Goal: Task Accomplishment & Management: Complete application form

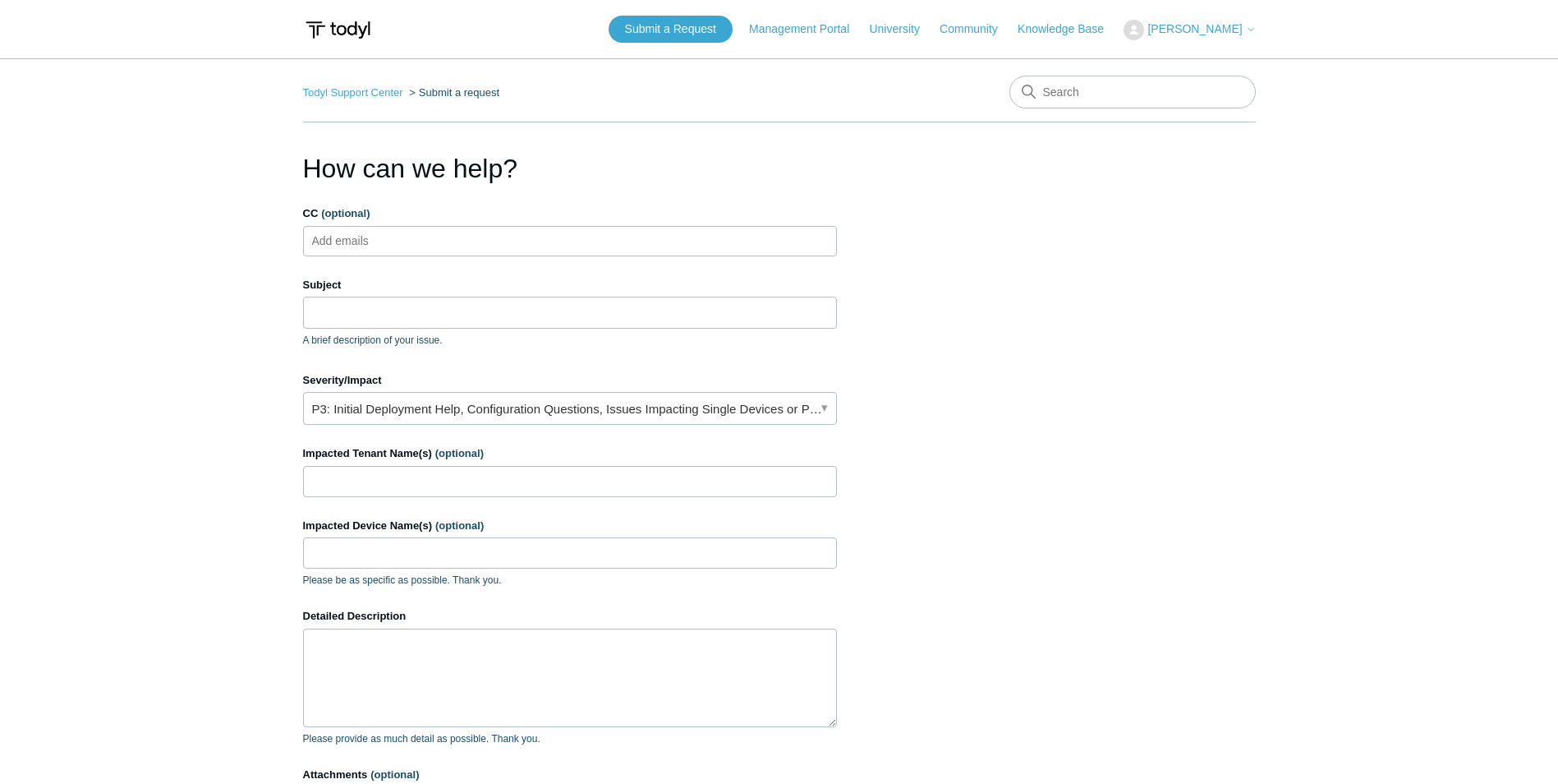
click at [756, 388] on label "Severity/Impact" at bounding box center [570, 380] width 534 height 17
click at [705, 410] on link "P3: Initial Deployment Help, Configuration Questions, Issues Impacting Single D…" at bounding box center [570, 408] width 534 height 33
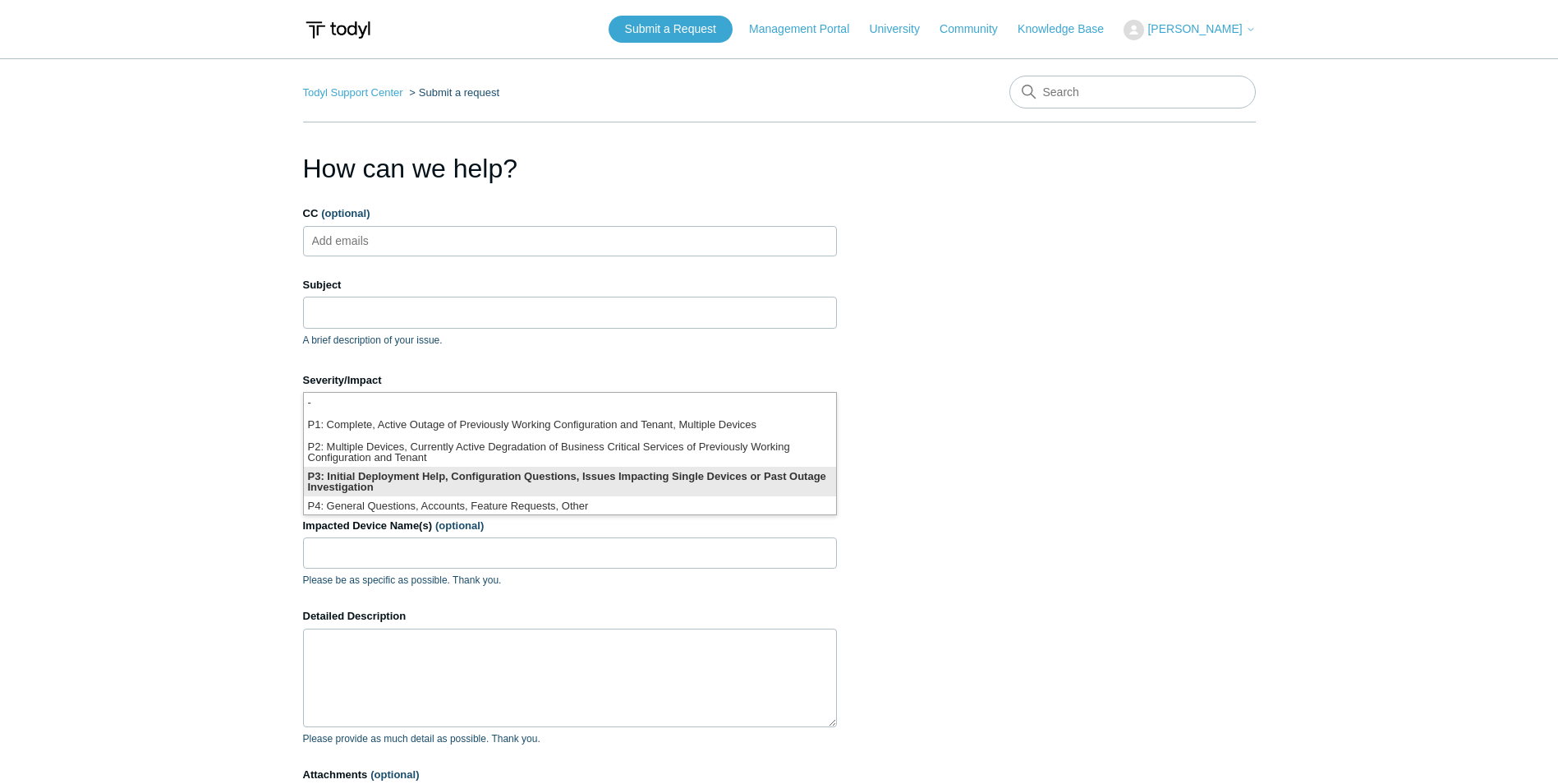
click at [479, 480] on li "P3: Initial Deployment Help, Configuration Questions, Issues Impacting Single D…" at bounding box center [570, 480] width 532 height 29
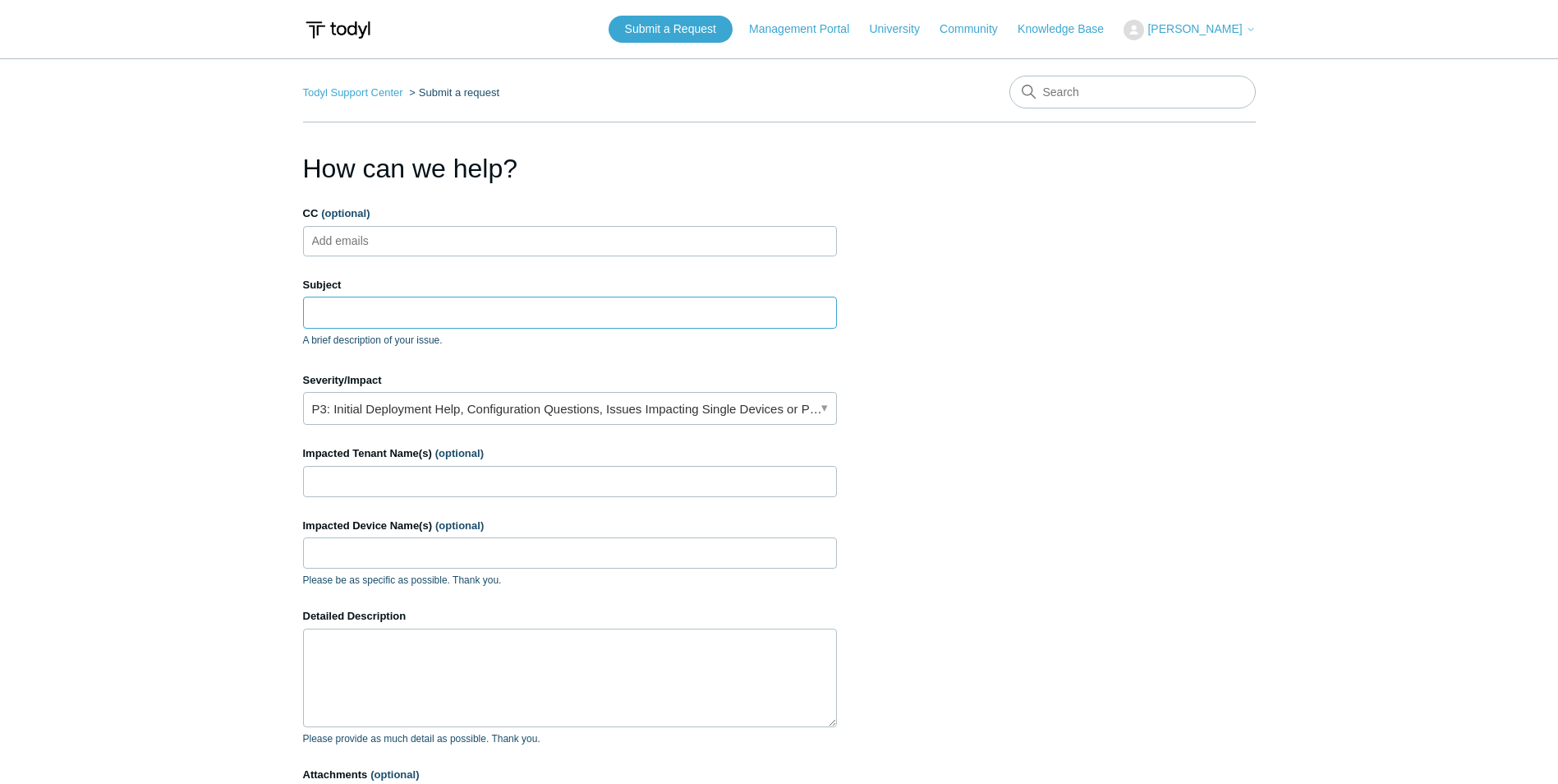
click at [315, 304] on input "Subject" at bounding box center [570, 312] width 534 height 31
type input "O"
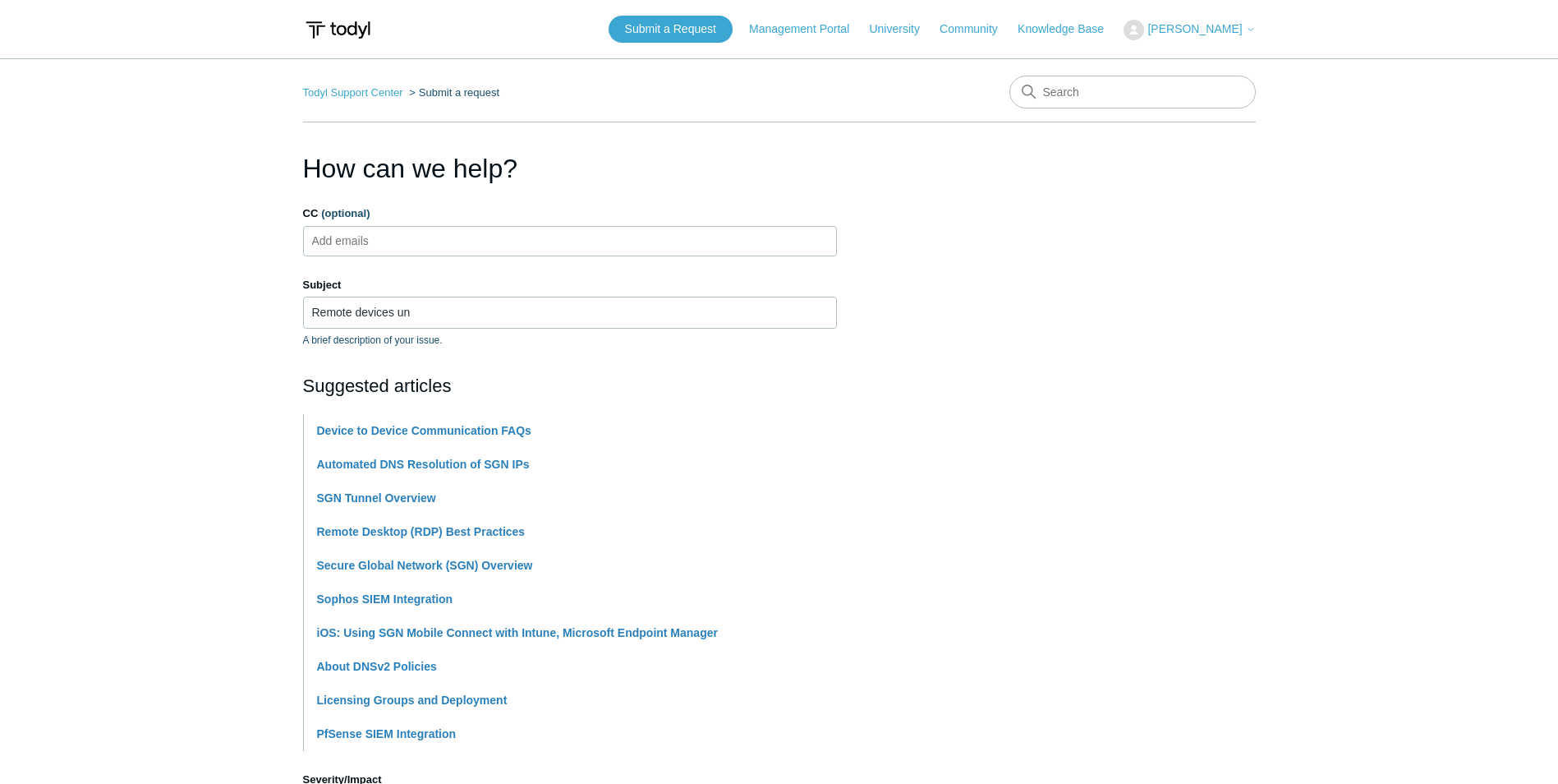
click at [957, 514] on section "How can we help? CC (optional) Add emails Subject Remote devices un A brief des…" at bounding box center [779, 726] width 952 height 1156
click at [459, 308] on input "Remote devices un" at bounding box center [570, 312] width 534 height 31
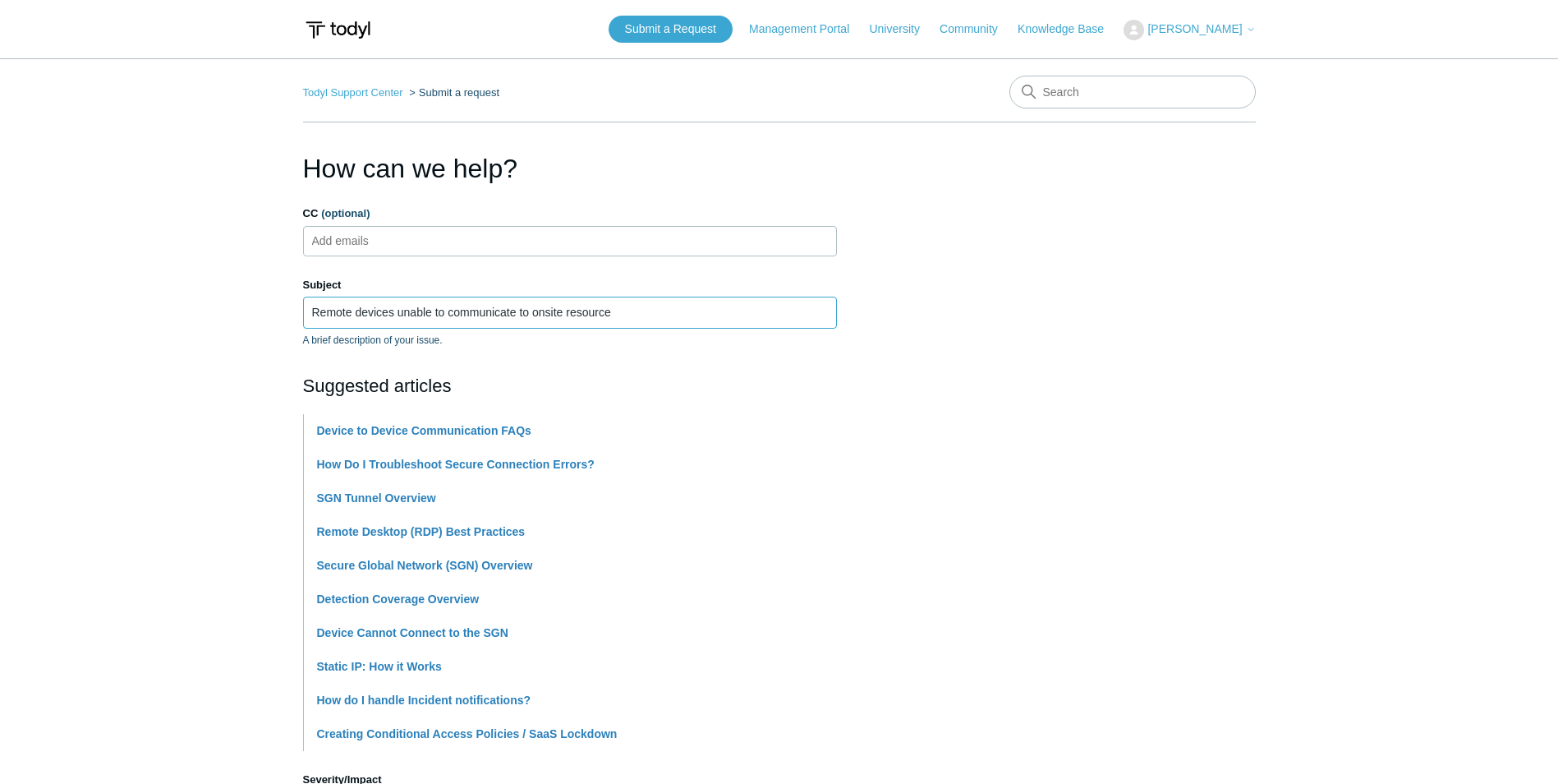
scroll to position [635, 0]
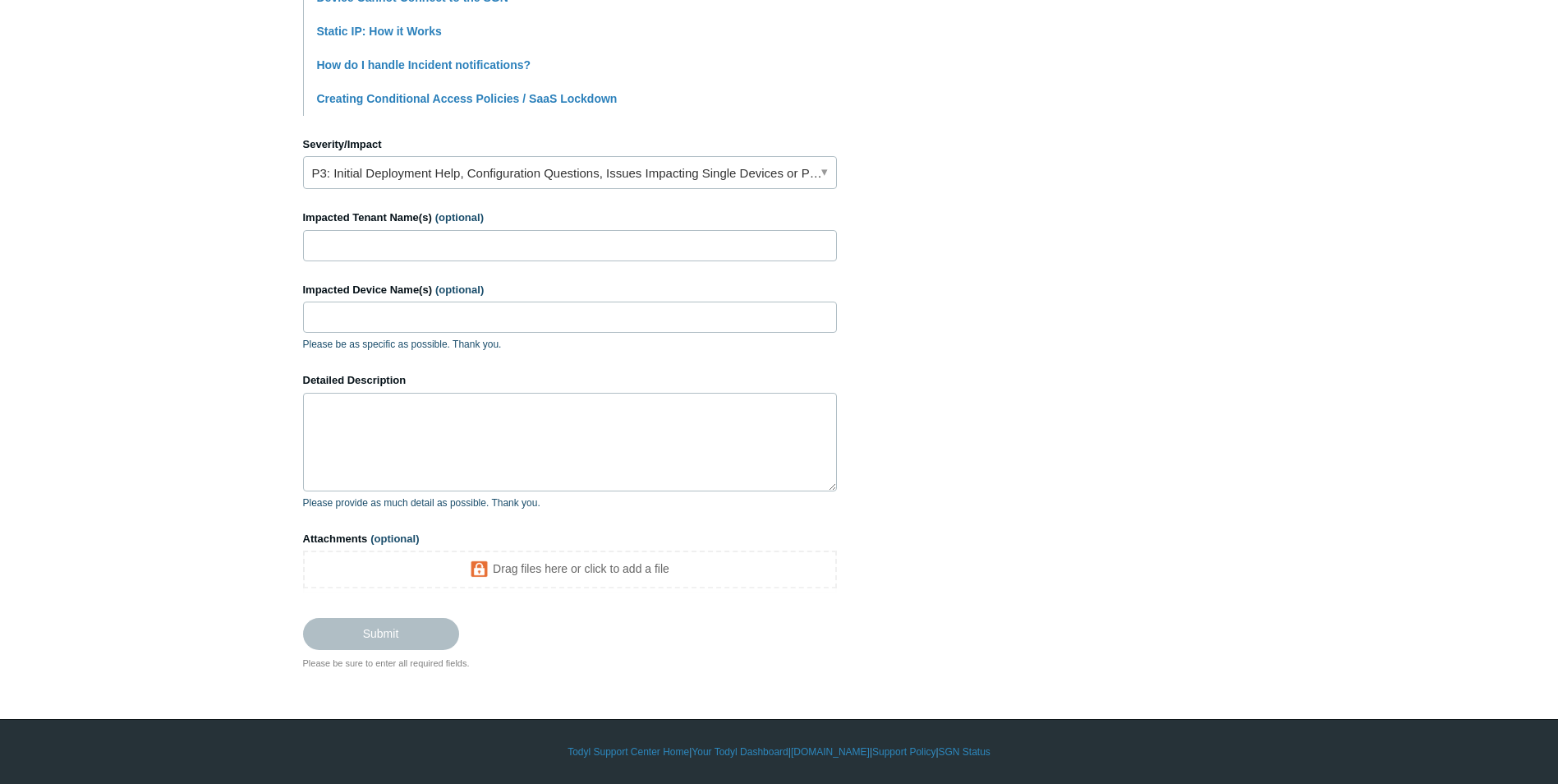
type input "Remote devices unable to communicate to onsite resource"
click at [404, 252] on input "Impacted Tenant Name(s) (optional)" at bounding box center [570, 245] width 534 height 31
drag, startPoint x: 405, startPoint y: 243, endPoint x: 343, endPoint y: 248, distance: 62.2
click at [343, 248] on input "[PERSON_NAME]" at bounding box center [570, 245] width 534 height 31
paste input "and Associates"
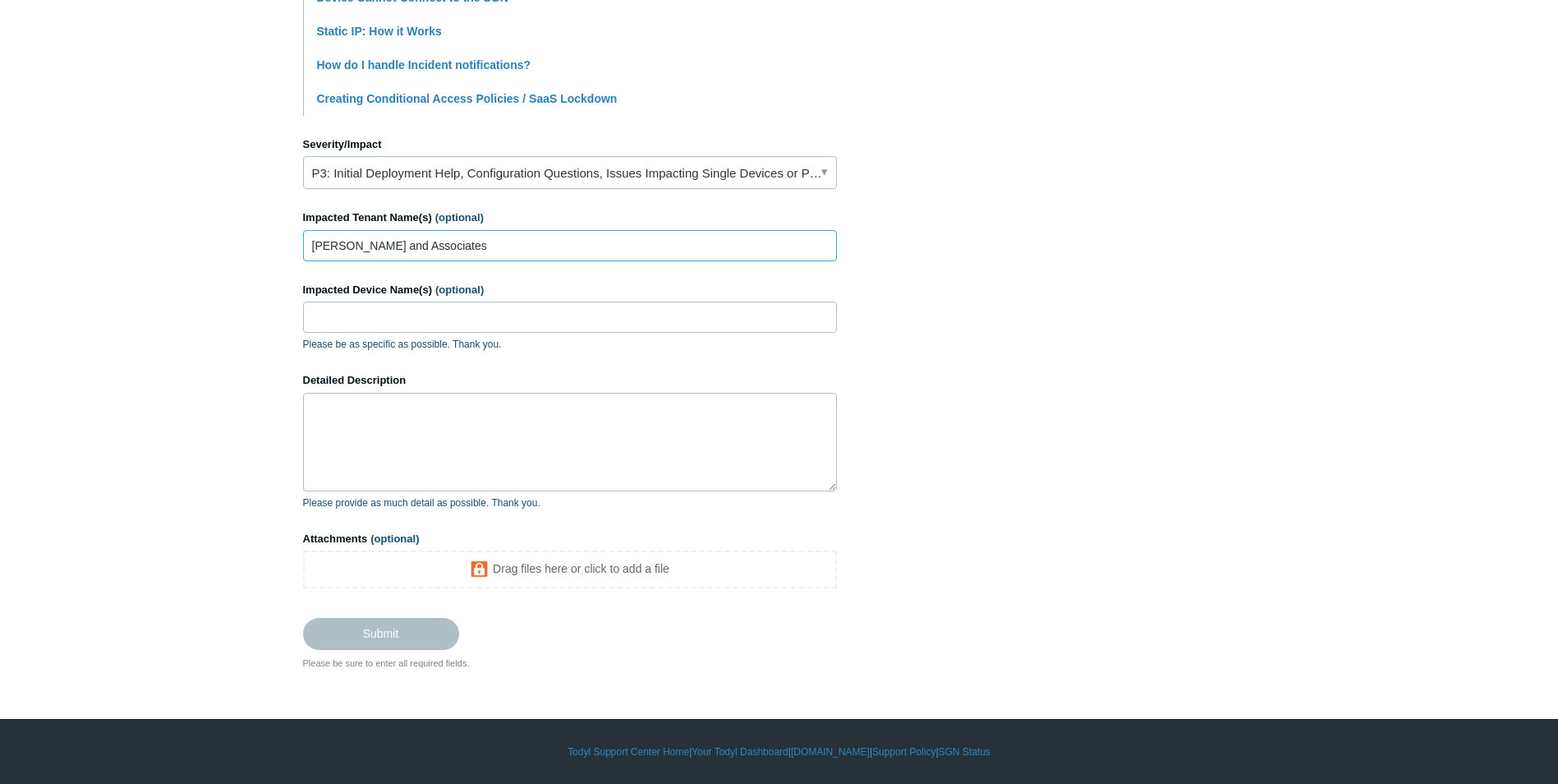
type input "[PERSON_NAME] and Associates"
click at [440, 324] on input "Impacted Device Name(s) (optional)" at bounding box center [570, 316] width 534 height 31
click at [523, 446] on textarea "Detailed Description" at bounding box center [570, 442] width 534 height 98
click at [621, 315] on input "WEN-SL1, WEN-SL2, WEN-SL3, CPA01SERVER" at bounding box center [570, 316] width 534 height 31
paste input "WEN-V-DC-01"
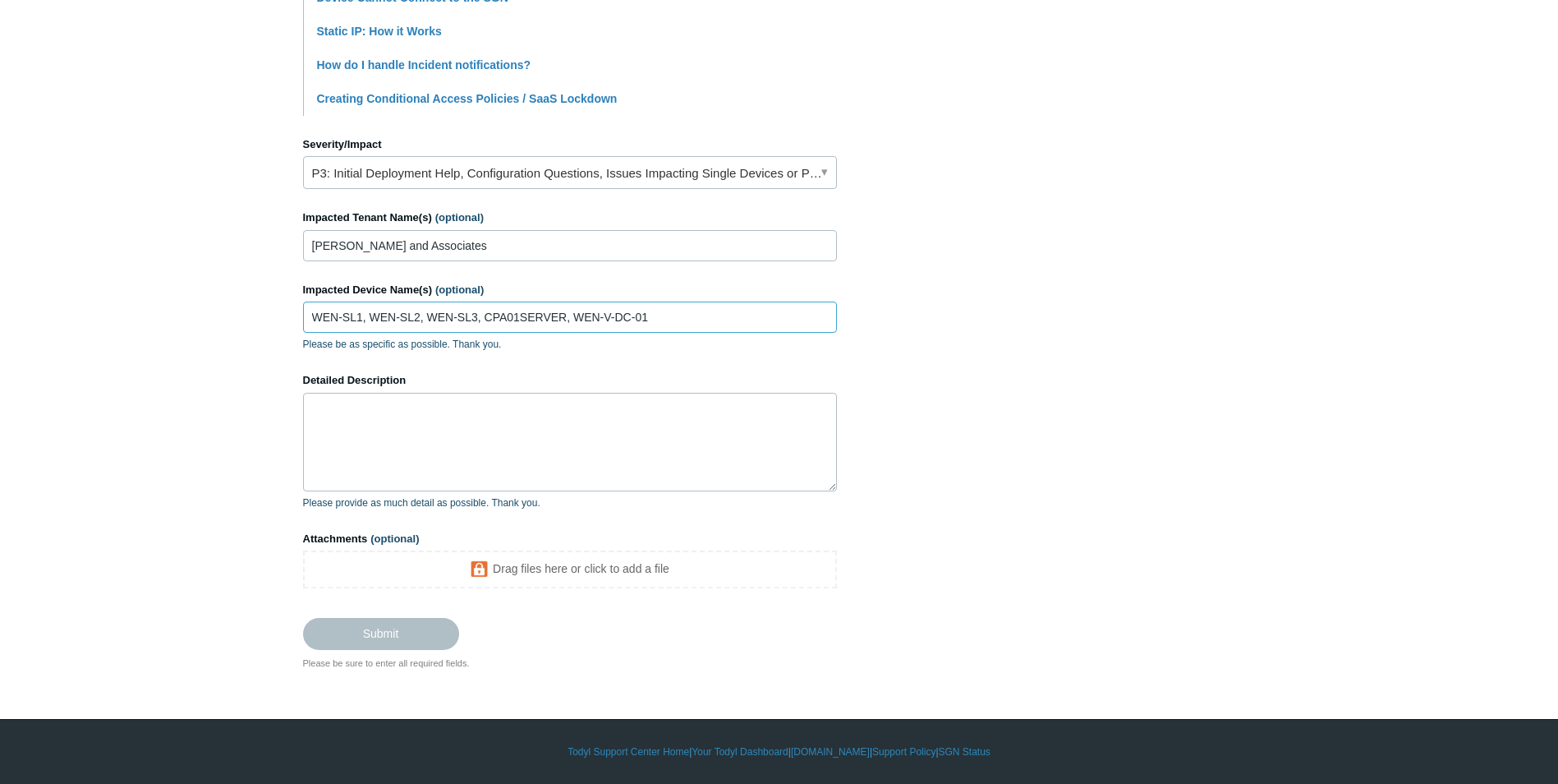
type input "WEN-SL1, WEN-SL2, WEN-SL3, CPA01SERVER, WEN-V-DC-01"
click at [414, 420] on textarea "Detailed Description" at bounding box center [570, 442] width 534 height 98
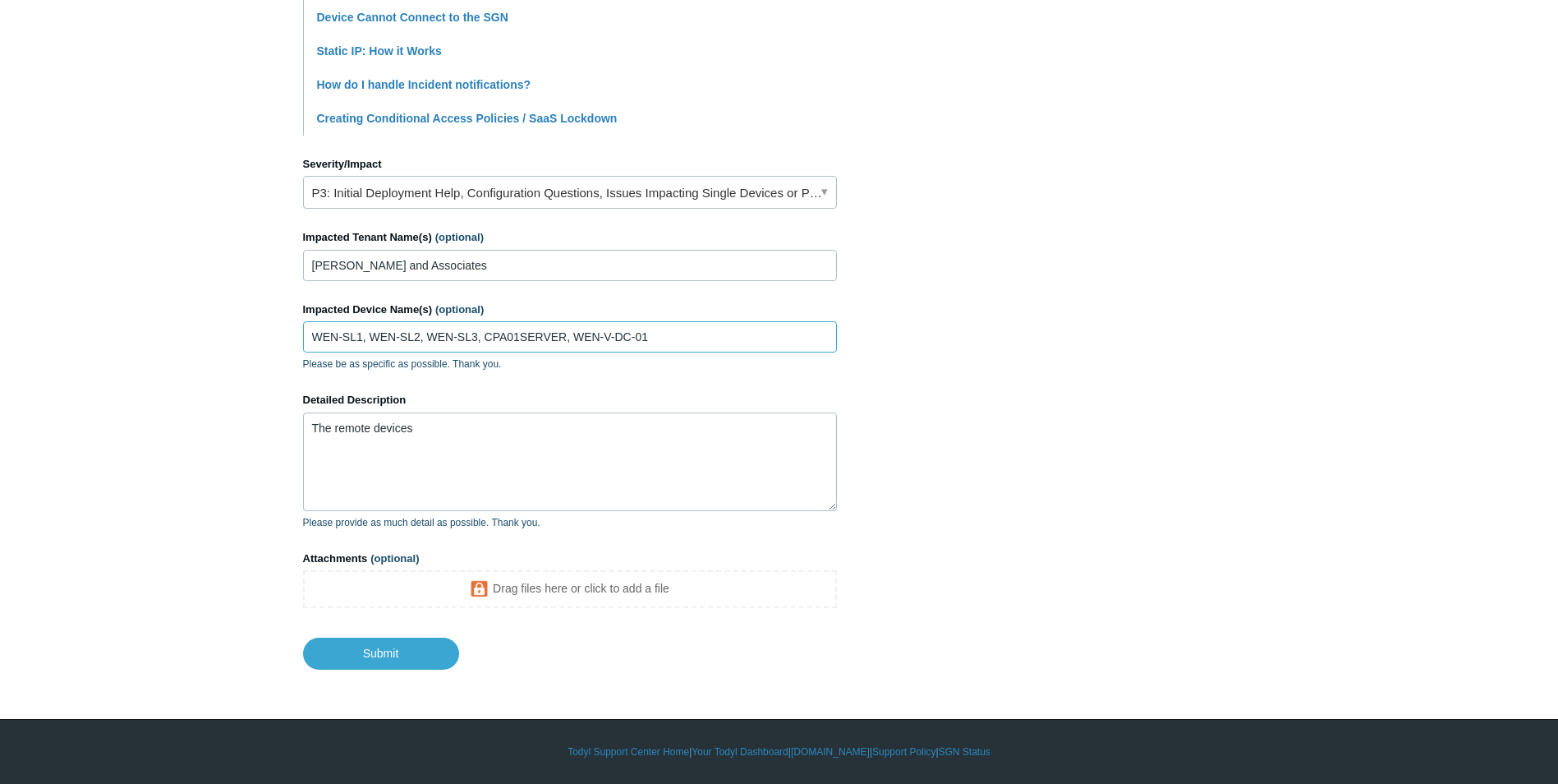
drag, startPoint x: 478, startPoint y: 337, endPoint x: 234, endPoint y: 321, distance: 244.5
click at [234, 321] on main "Todyl Support Center Submit a request How can we help? CC (optional) Add emails…" at bounding box center [779, 56] width 1558 height 1226
click at [473, 416] on textarea "The remote devices" at bounding box center [570, 461] width 534 height 98
paste textarea "WEN-SL1, WEN-SL2, WEN-SL3"
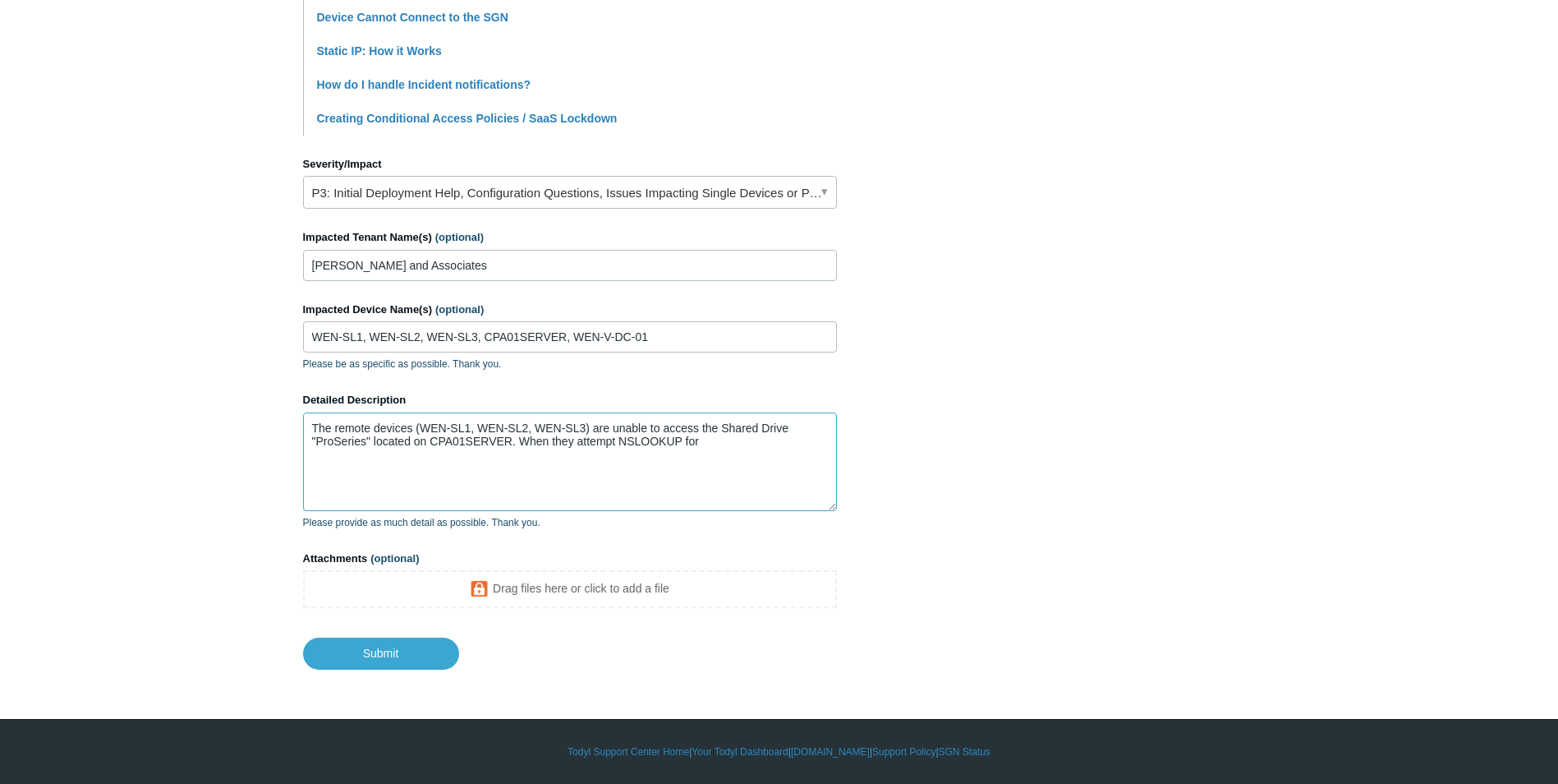
click at [716, 440] on textarea "The remote devices (WEN-SL1, WEN-SL2, WEN-SL3) are unable to access the Shared …" at bounding box center [570, 461] width 534 height 98
click at [671, 450] on textarea "The remote devices (WEN-SL1, WEN-SL2, WEN-SL3) are unable to access the Shared …" at bounding box center [570, 461] width 534 height 98
click at [777, 470] on textarea "The remote devices (WEN-SL1, WEN-SL2, WEN-SL3) are unable to access the Shared …" at bounding box center [570, 461] width 534 height 98
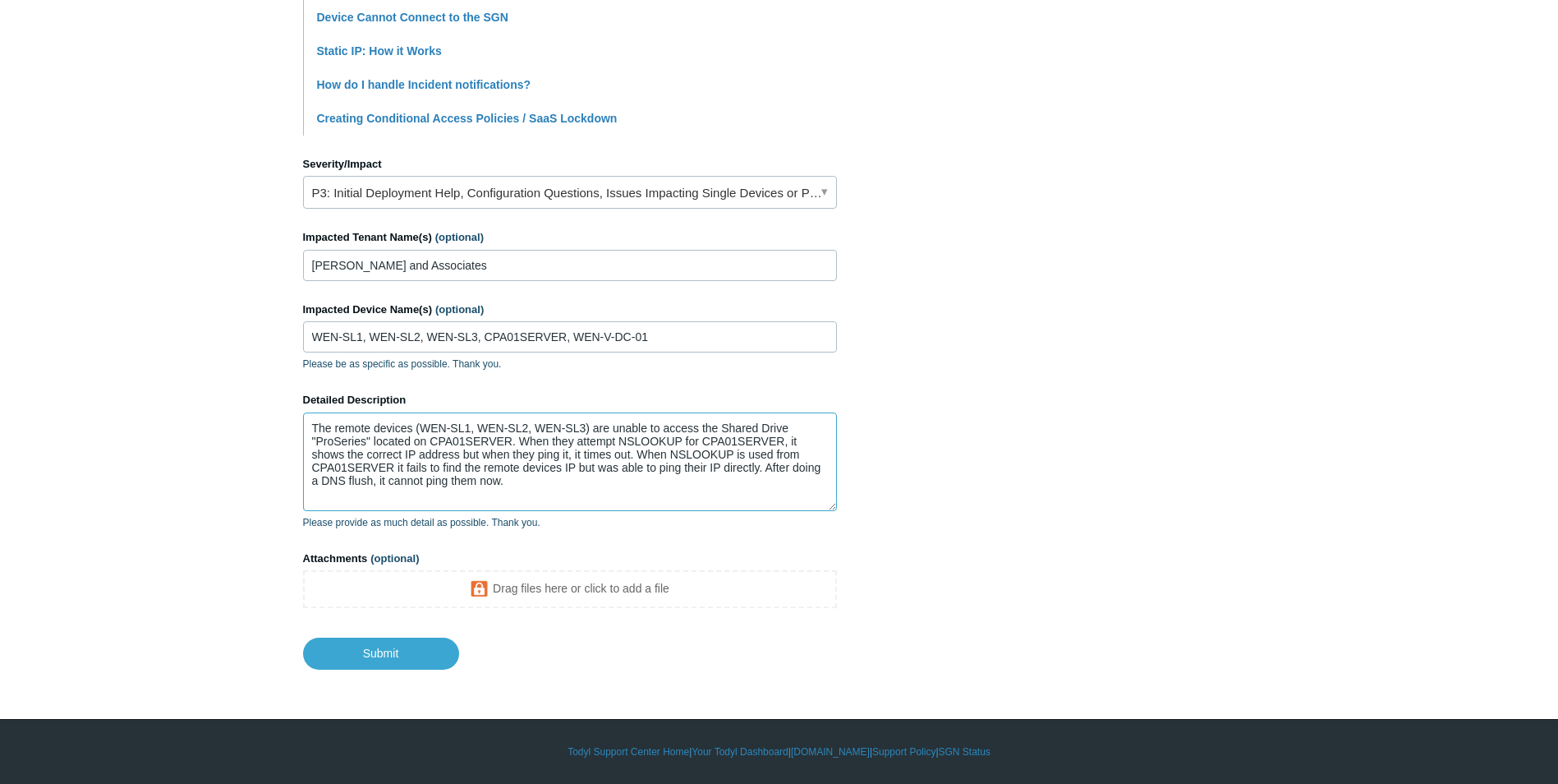
scroll to position [4, 0]
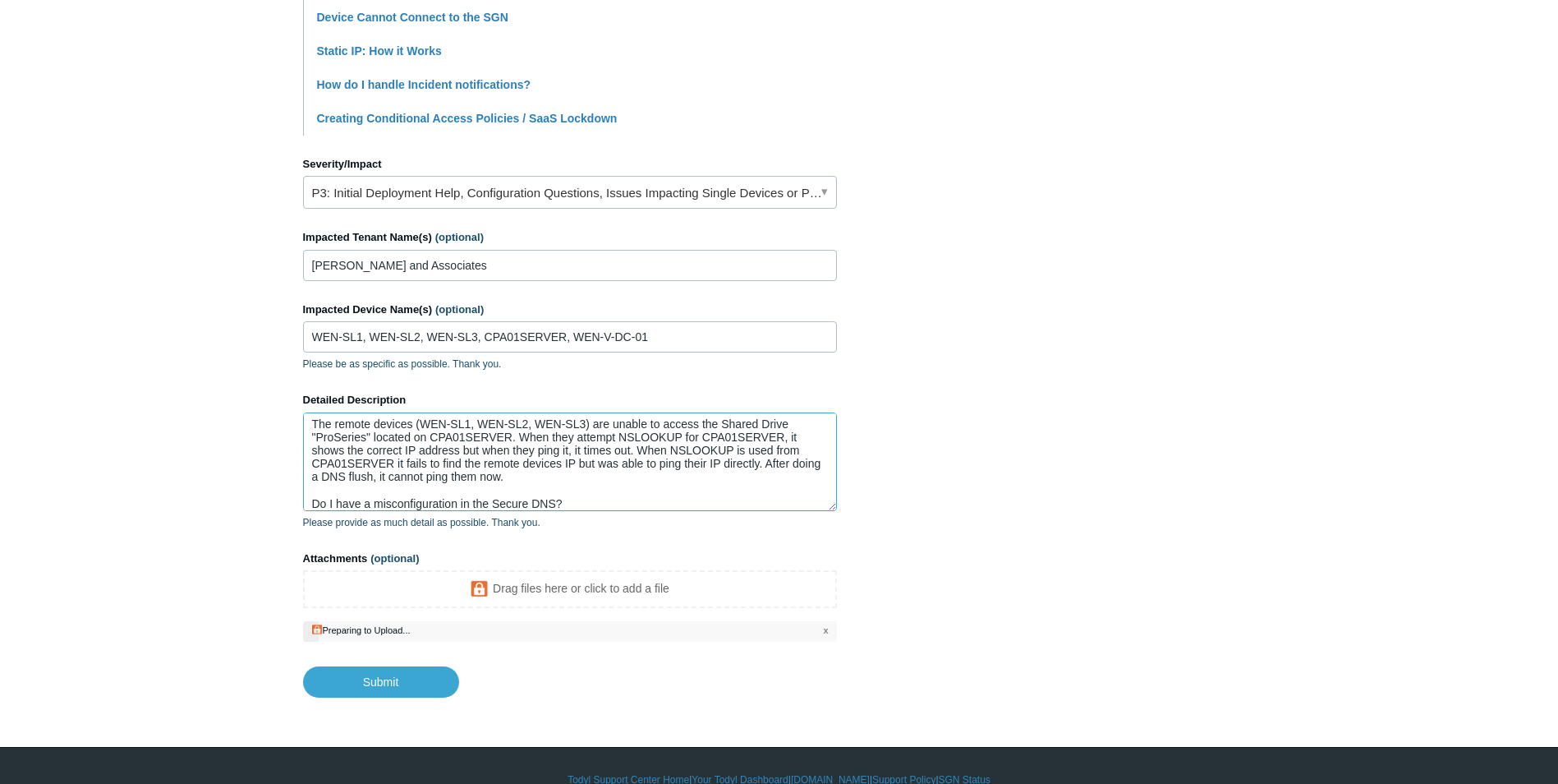
click at [600, 477] on textarea "The remote devices (WEN-SL1, WEN-SL2, WEN-SL3) are unable to access the Shared …" at bounding box center [570, 461] width 534 height 98
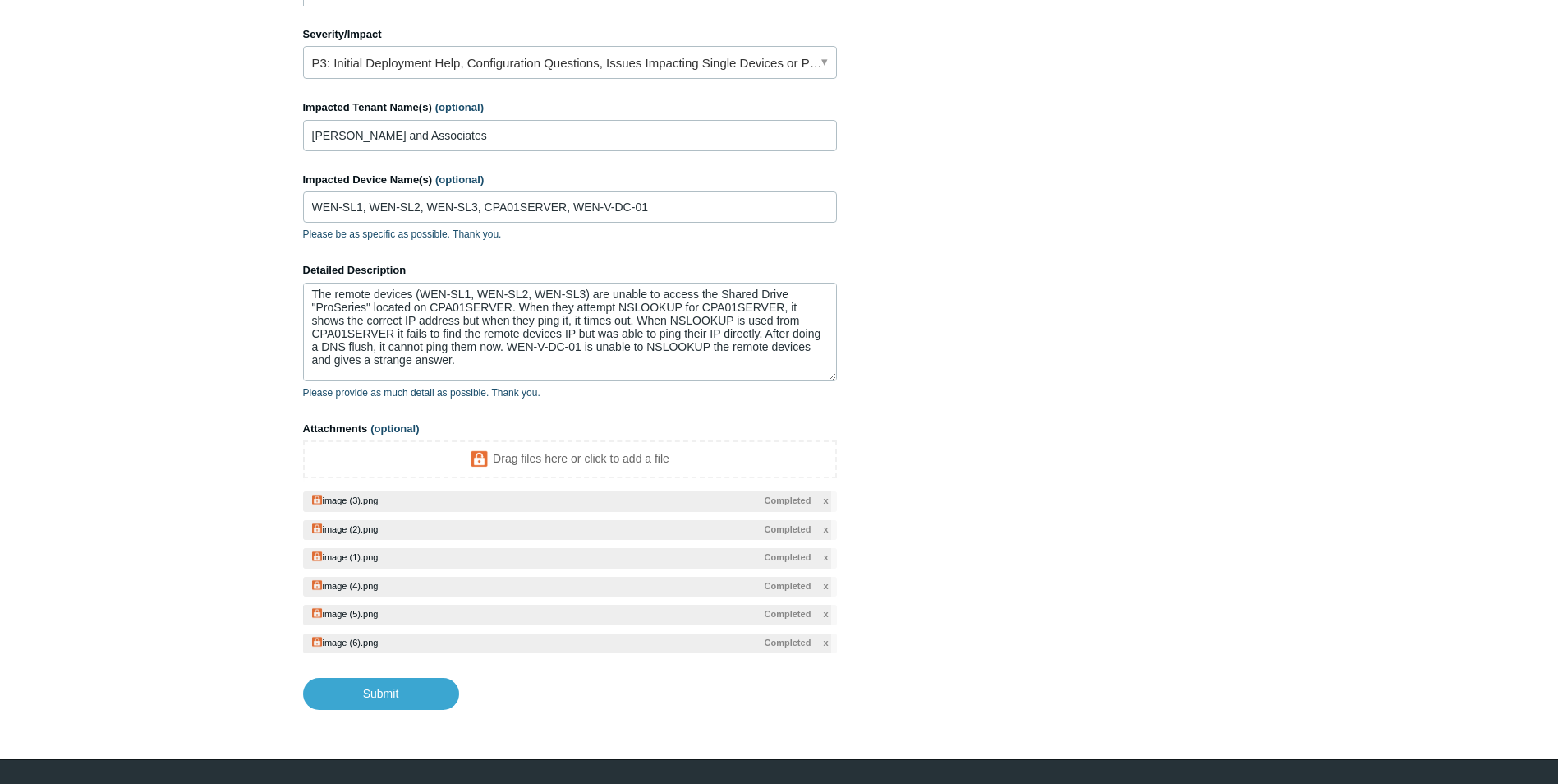
scroll to position [786, 0]
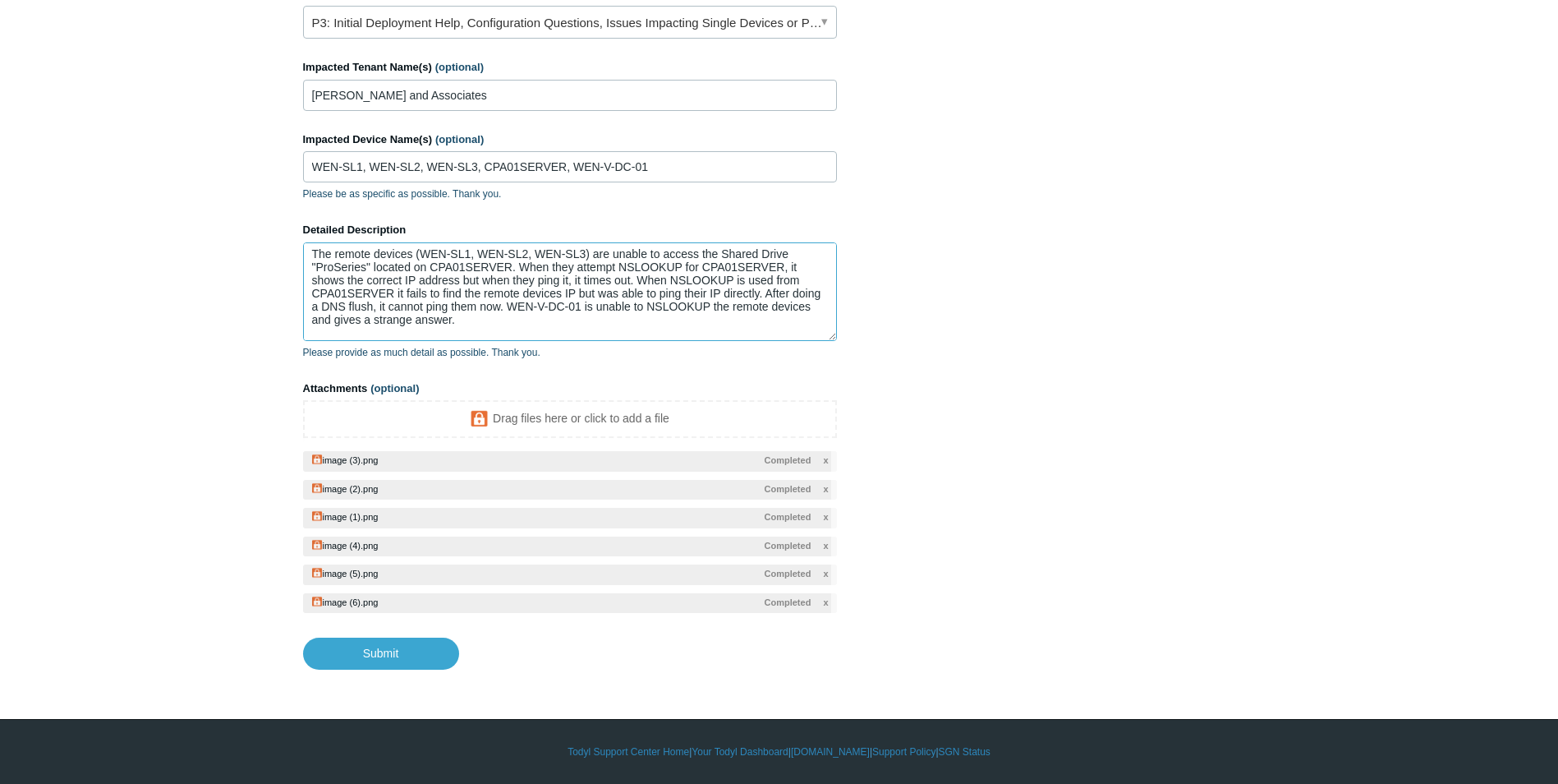
click at [510, 314] on textarea "The remote devices (WEN-SL1, WEN-SL2, WEN-SL3) are unable to access the Shared …" at bounding box center [570, 292] width 534 height 98
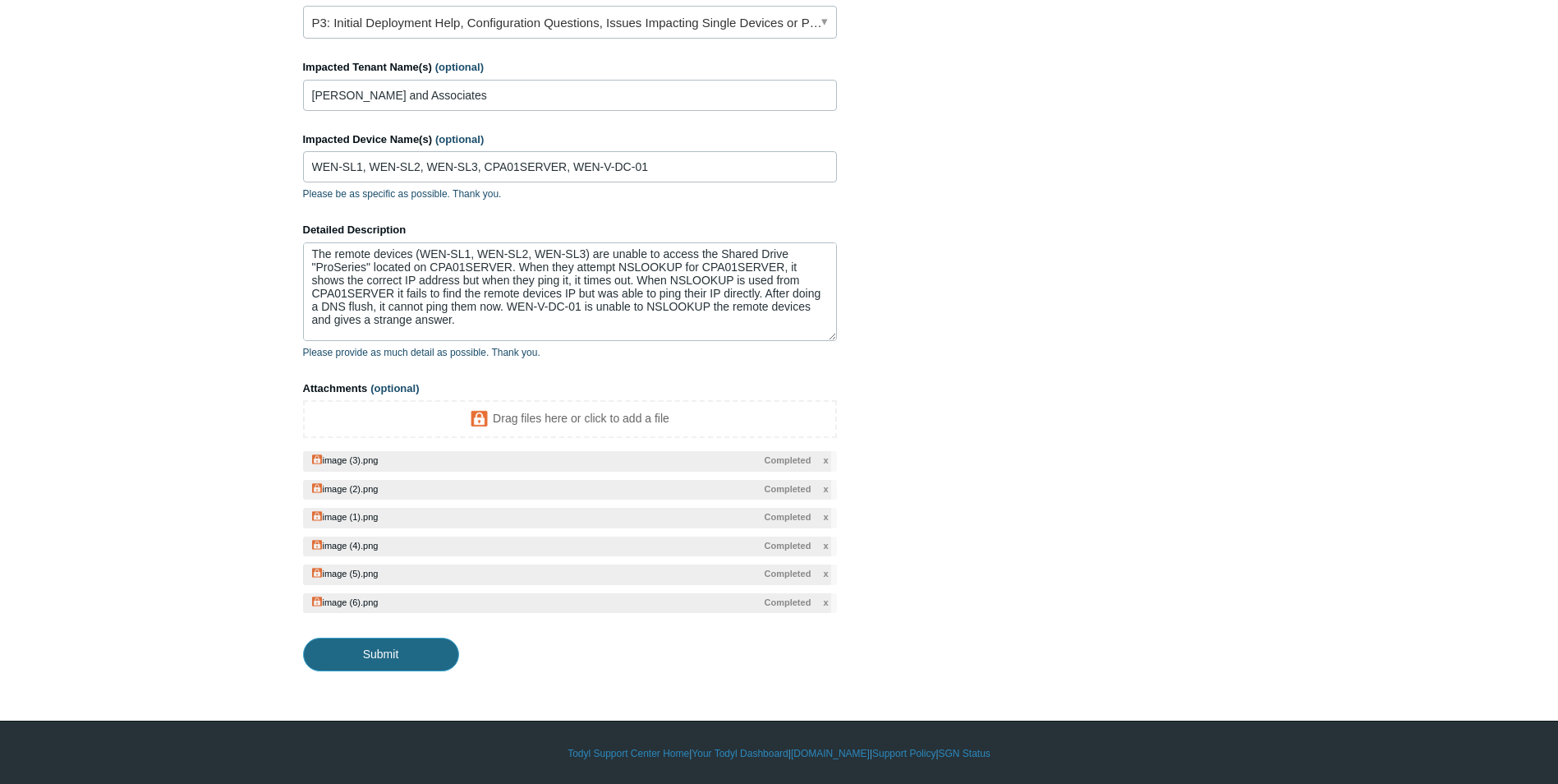
click at [389, 650] on input "Submit" at bounding box center [380, 653] width 156 height 33
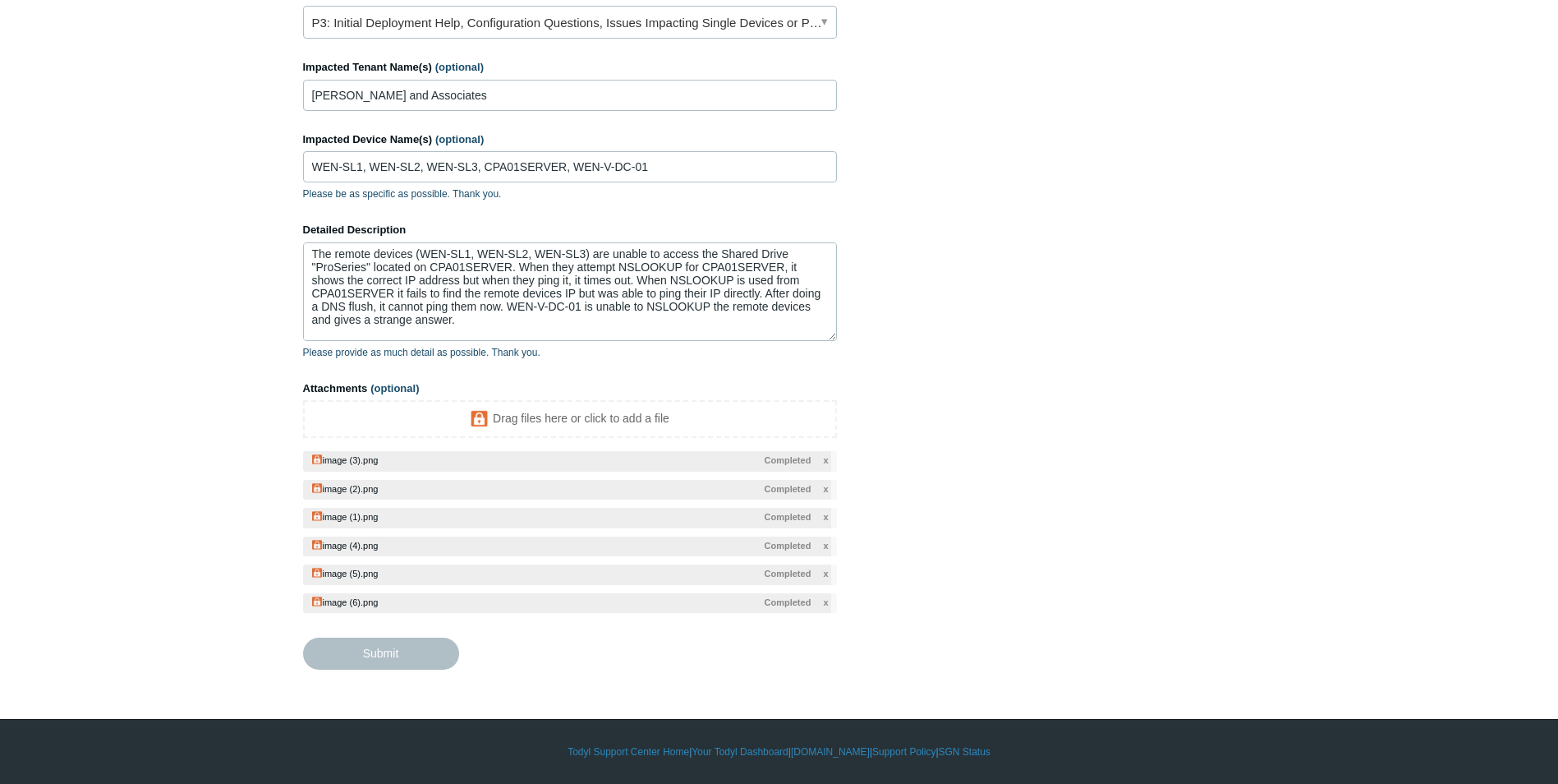
type textarea "The remote devices (WEN-SL1, WEN-SL2, WEN-SL3) are unable to access the Shared …"
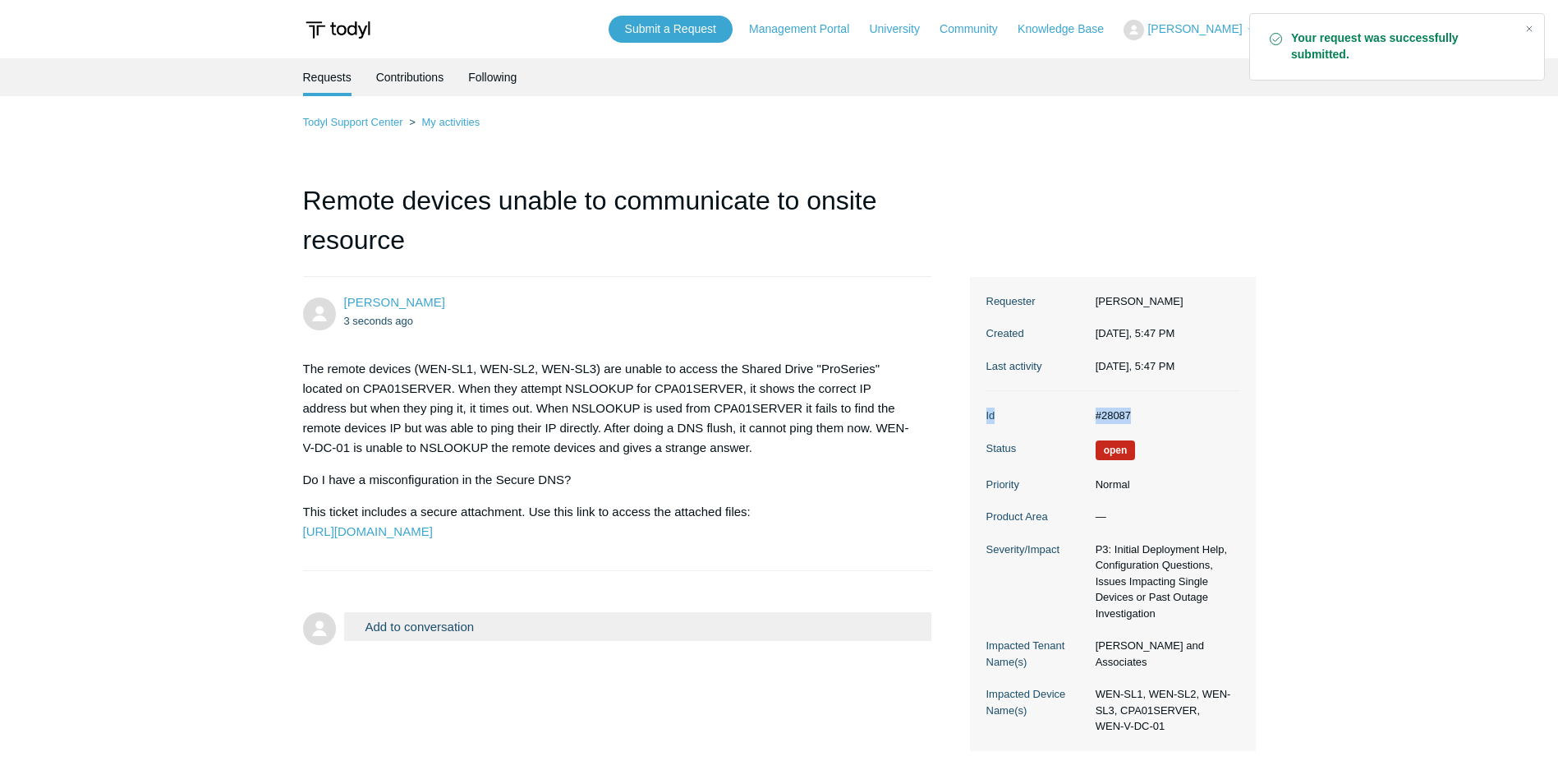
drag, startPoint x: 1141, startPoint y: 416, endPoint x: 984, endPoint y: 409, distance: 157.2
click at [984, 409] on section "Ticket details Requester [PERSON_NAME] Created [DATE], 5:47 PM Last activity [D…" at bounding box center [1113, 514] width 286 height 474
click at [1154, 426] on dl "Id #28087 Status Open Priority Normal Product Area — Severity/Impact P3: Initia…" at bounding box center [1113, 570] width 253 height 359
drag, startPoint x: 1139, startPoint y: 418, endPoint x: 1070, endPoint y: 419, distance: 69.0
click at [1070, 419] on dl "Id #28087 Status Open Priority Normal Product Area — Severity/Impact P3: Initia…" at bounding box center [1113, 570] width 253 height 359
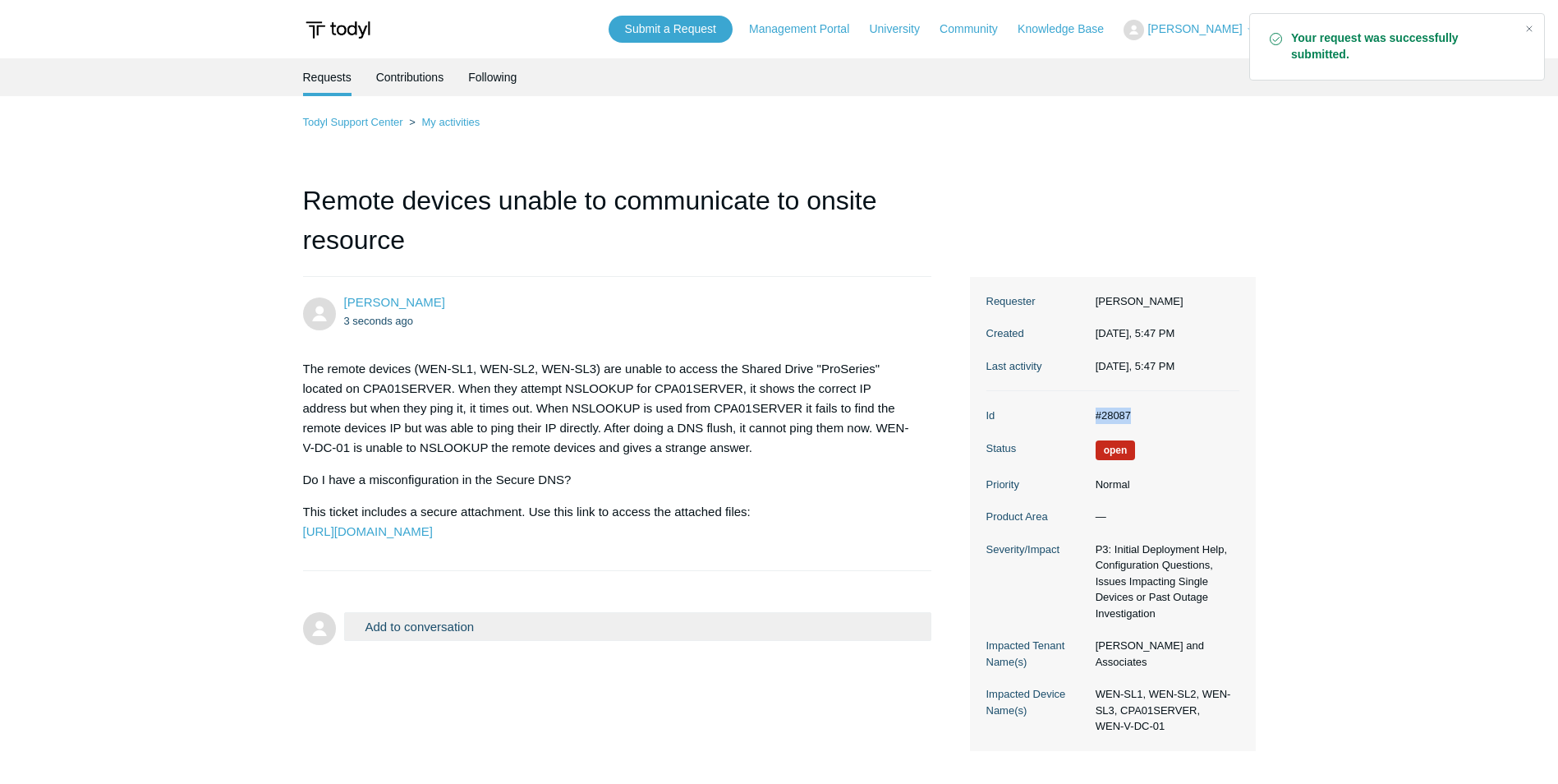
copy dl "#28087"
click at [576, 407] on p "The remote devices (WEN-SL1, WEN-SL2, WEN-SL3) are unable to access the Shared …" at bounding box center [609, 408] width 613 height 98
